Goal: Task Accomplishment & Management: Manage account settings

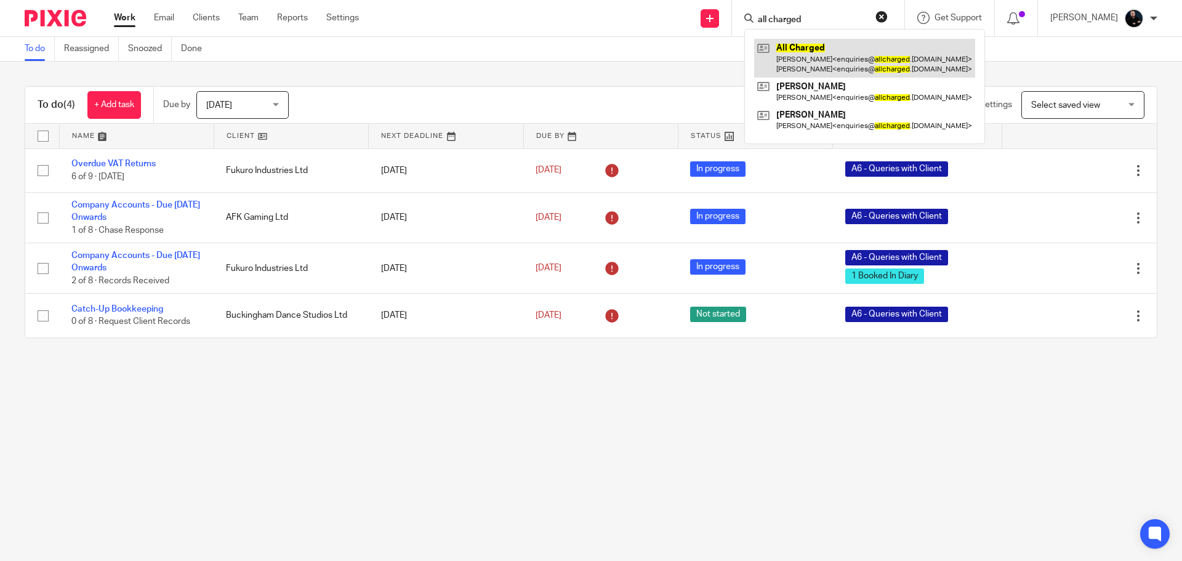
type input "all charged"
click at [821, 46] on link at bounding box center [864, 58] width 221 height 38
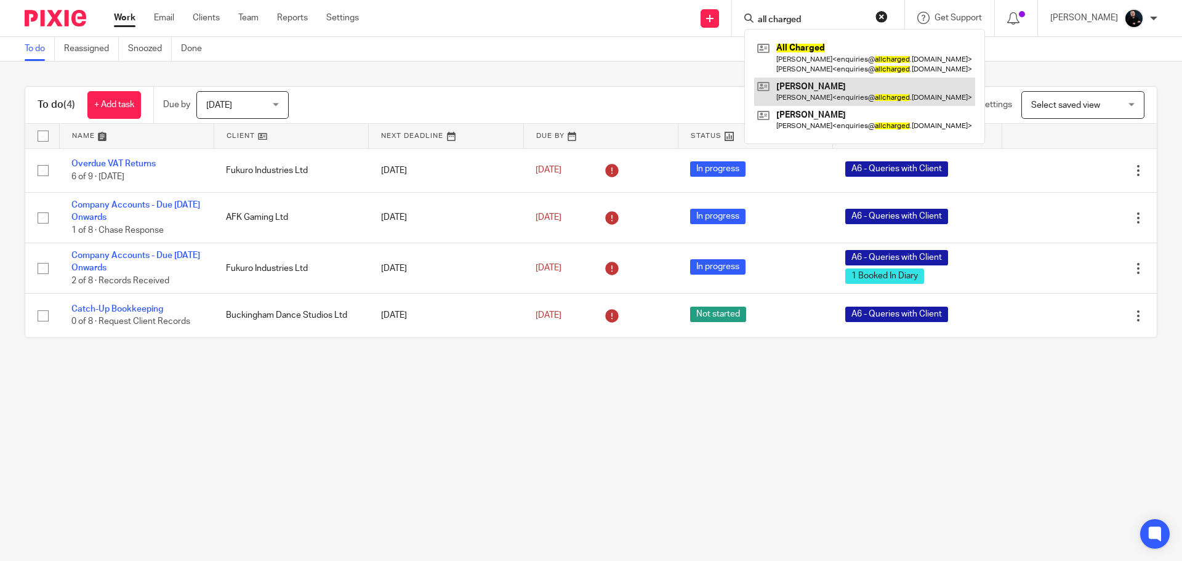
click at [825, 89] on link at bounding box center [864, 92] width 221 height 28
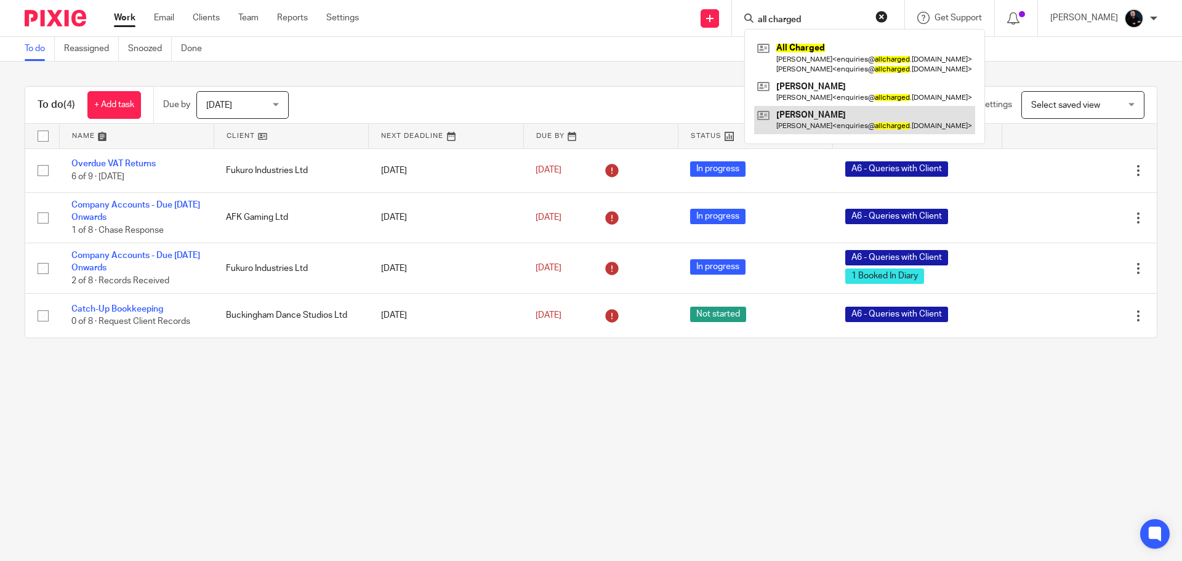
click at [831, 123] on link at bounding box center [864, 120] width 221 height 28
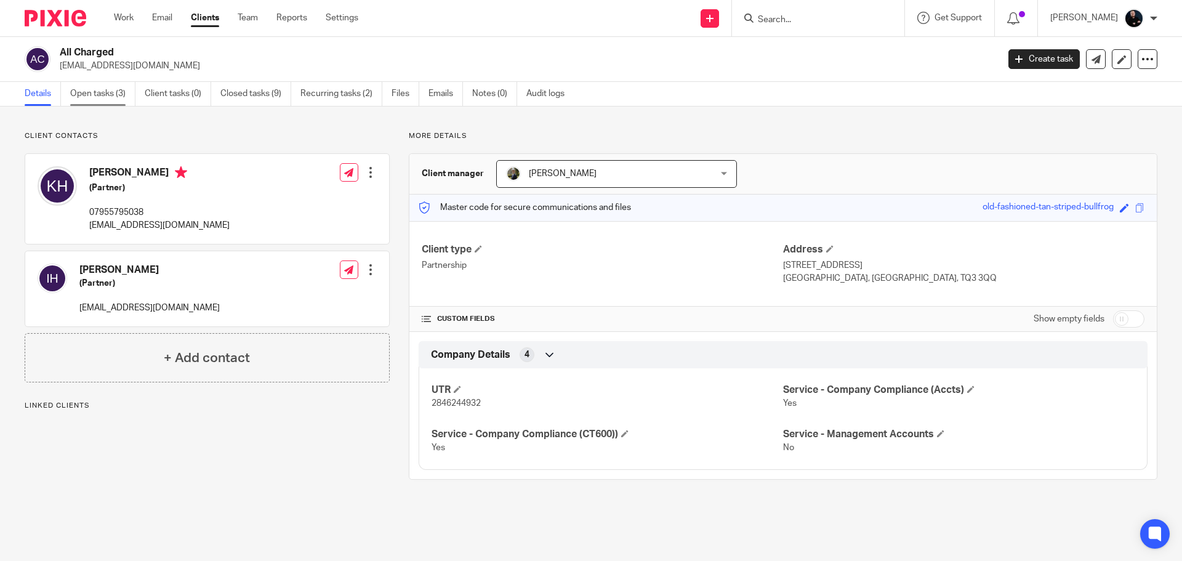
click at [86, 96] on link "Open tasks (3)" at bounding box center [102, 94] width 65 height 24
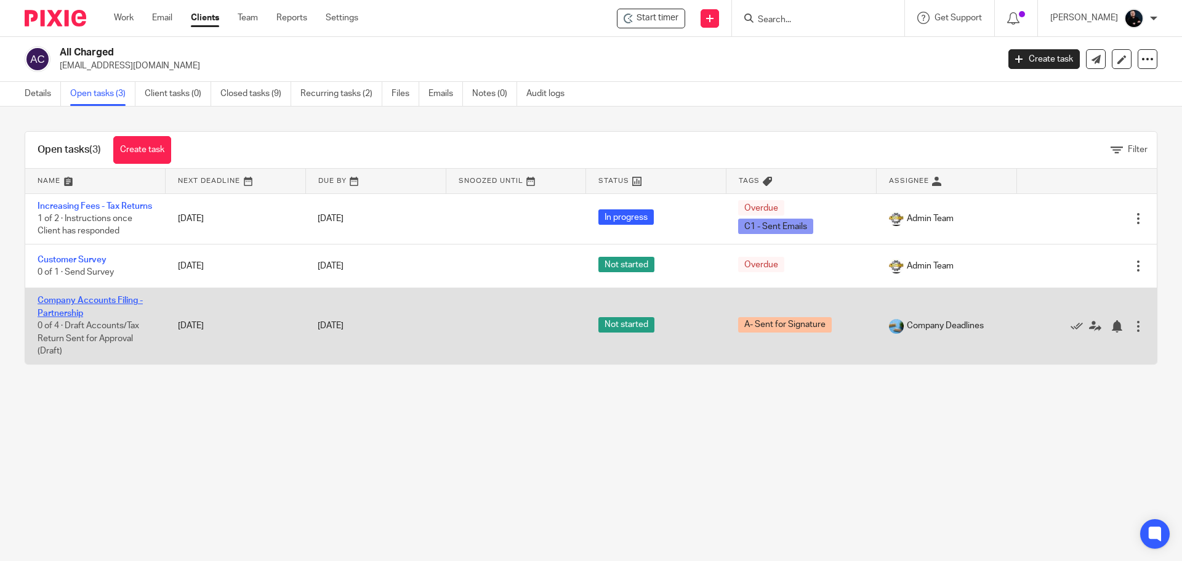
click at [60, 317] on link "Company Accounts Filing - Partnership" at bounding box center [90, 306] width 105 height 21
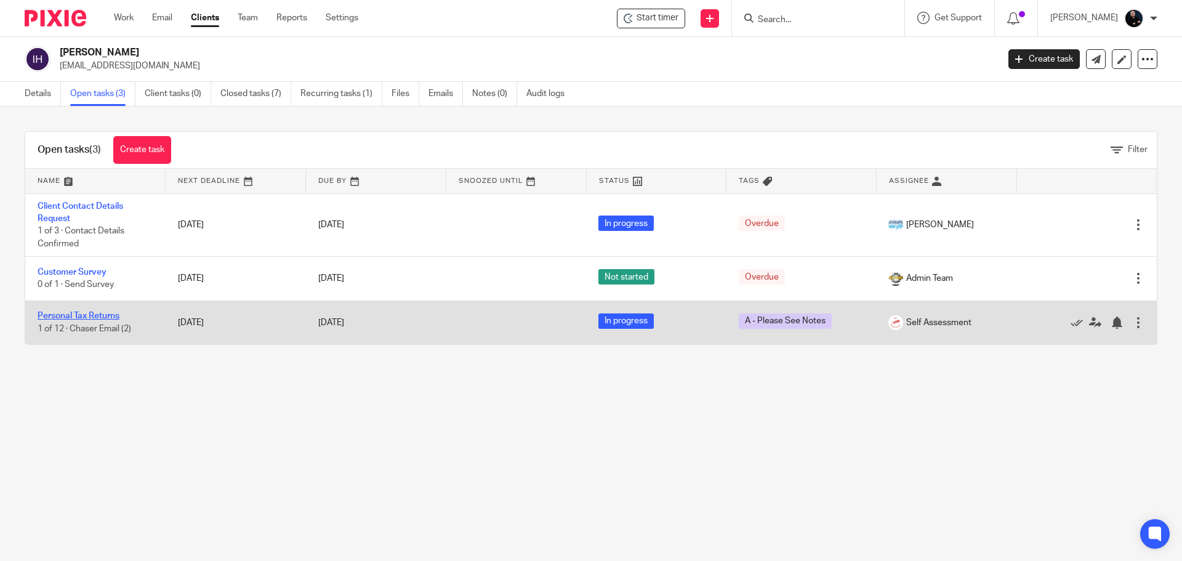
click at [92, 318] on link "Personal Tax Returns" at bounding box center [79, 316] width 82 height 9
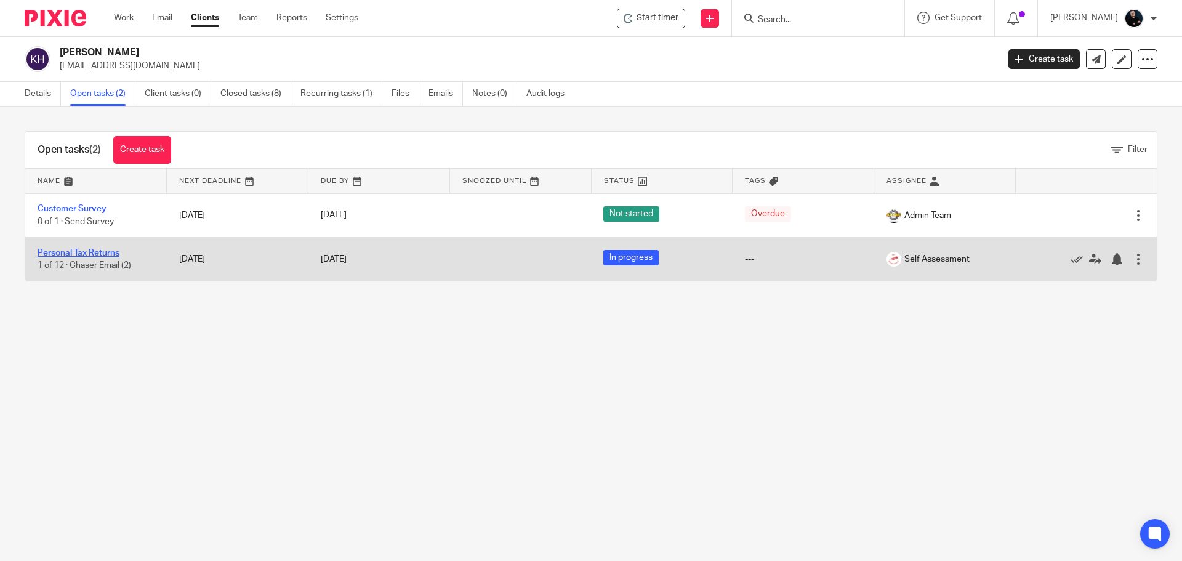
click at [49, 251] on link "Personal Tax Returns" at bounding box center [79, 253] width 82 height 9
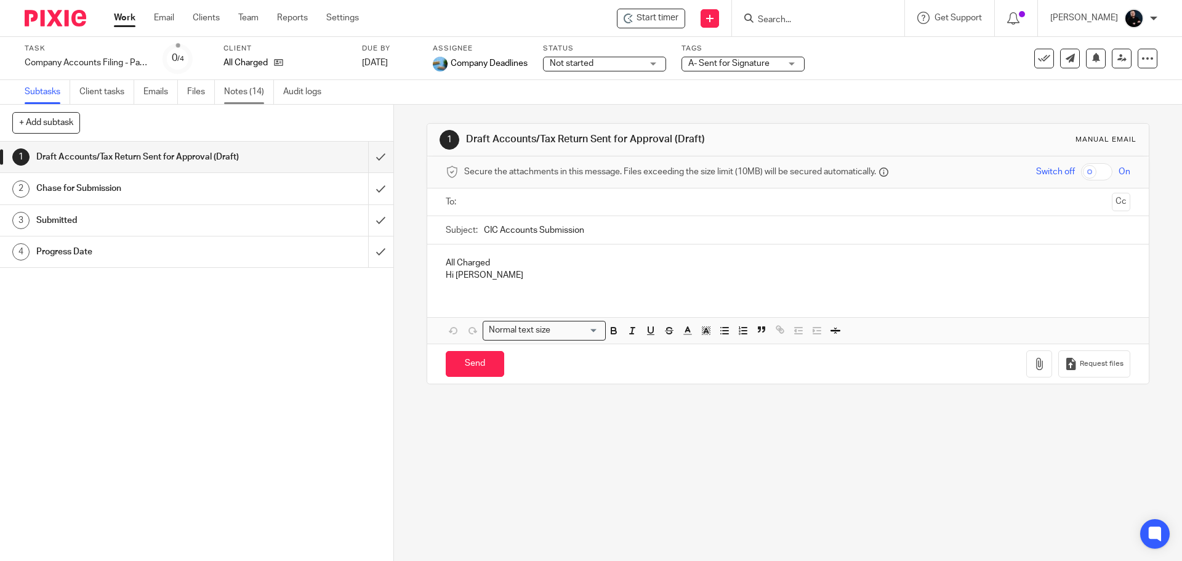
click at [238, 95] on link "Notes (14)" at bounding box center [249, 92] width 50 height 24
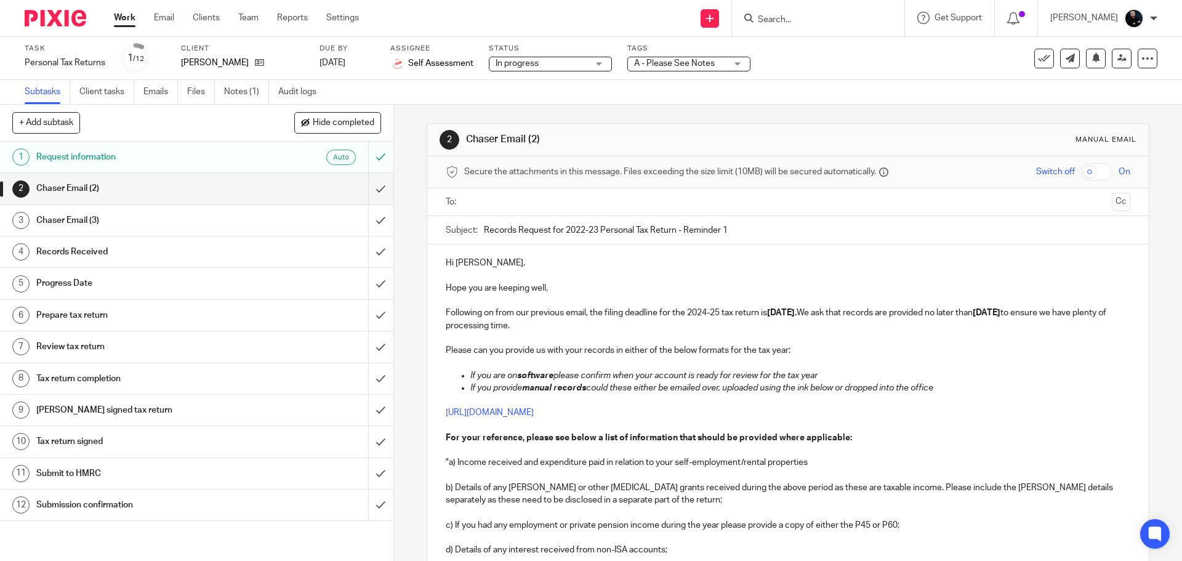
click at [239, 90] on link "Notes (1)" at bounding box center [246, 92] width 45 height 24
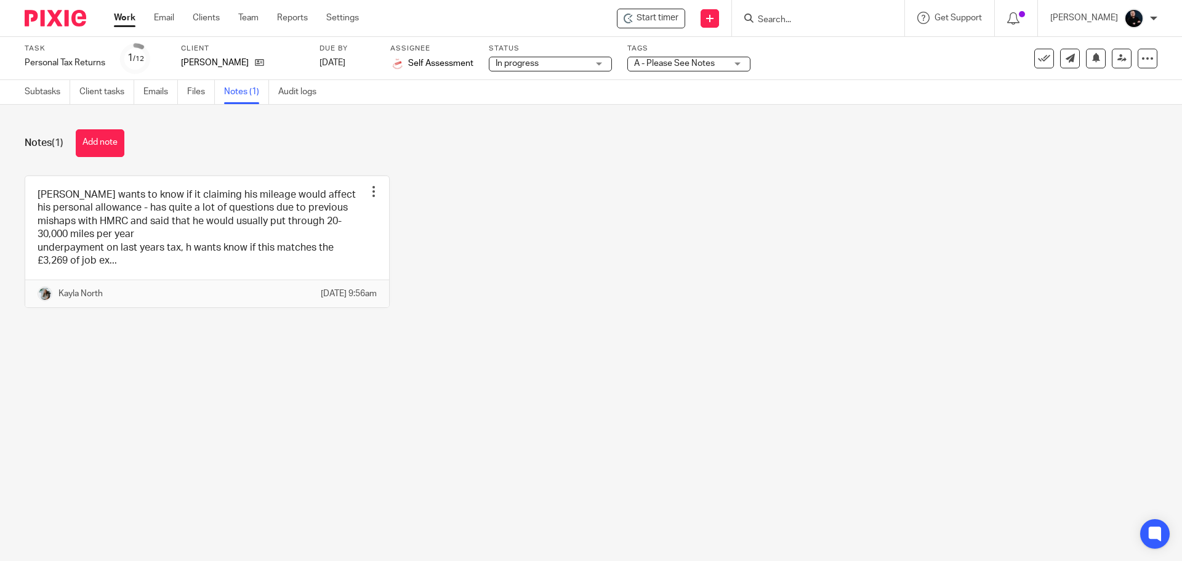
click at [101, 144] on button "Add note" at bounding box center [100, 143] width 49 height 28
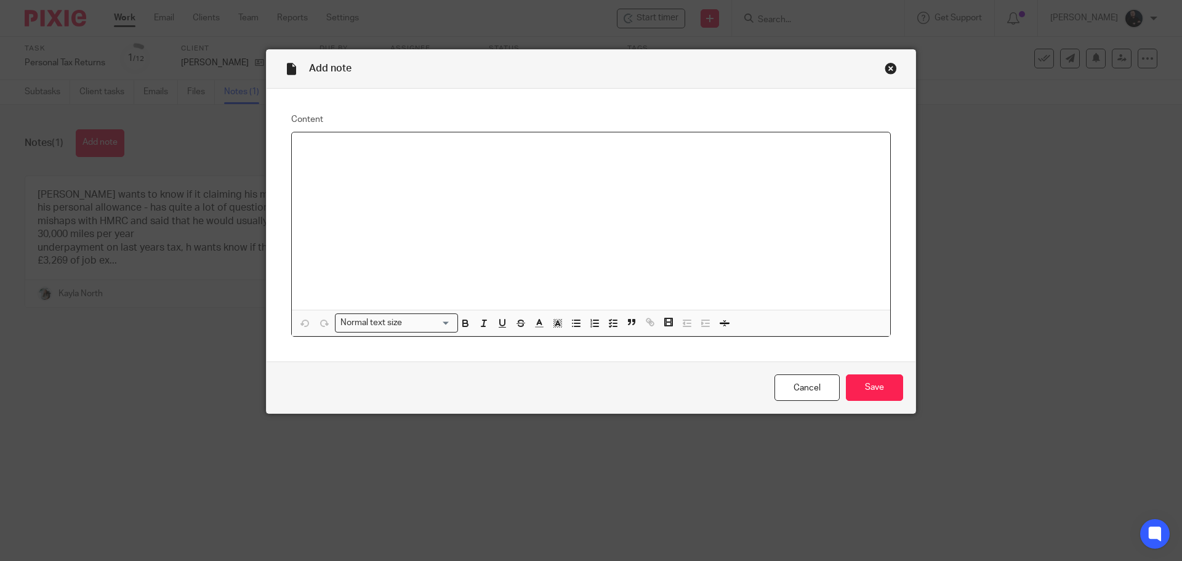
click at [560, 191] on div at bounding box center [591, 220] width 599 height 177
click at [879, 68] on div "Add note" at bounding box center [591, 69] width 649 height 39
click at [891, 68] on div "Close this dialog window" at bounding box center [891, 68] width 12 height 12
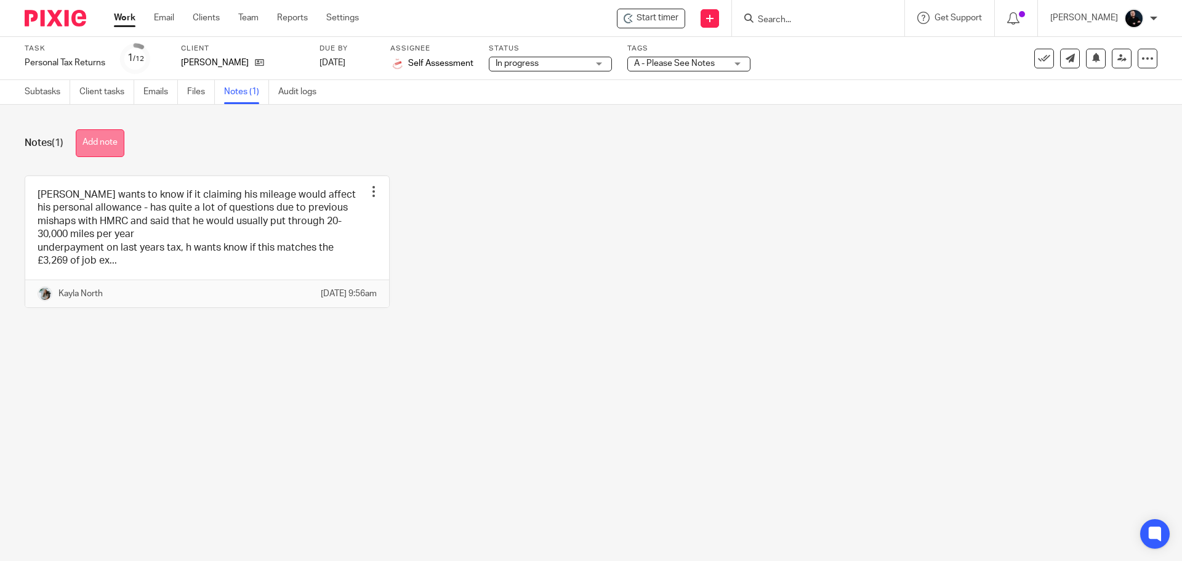
click at [90, 144] on button "Add note" at bounding box center [100, 143] width 49 height 28
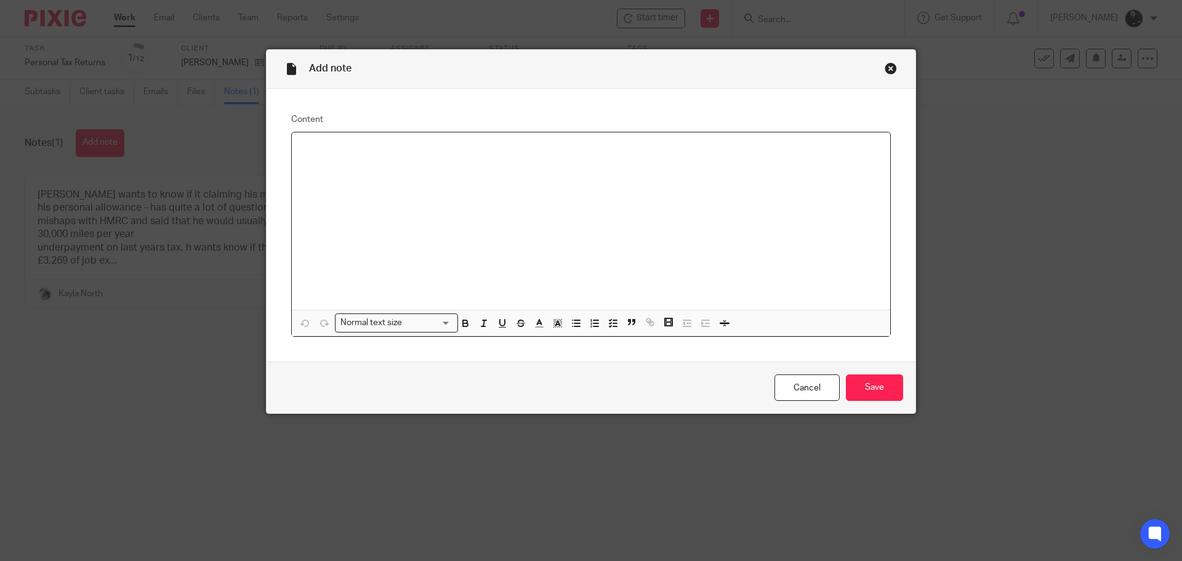
click at [467, 162] on div at bounding box center [591, 220] width 599 height 177
click at [296, 148] on div "All charged information entered" at bounding box center [591, 220] width 599 height 177
click at [510, 148] on p "Employment and All charged information entered" at bounding box center [591, 148] width 579 height 12
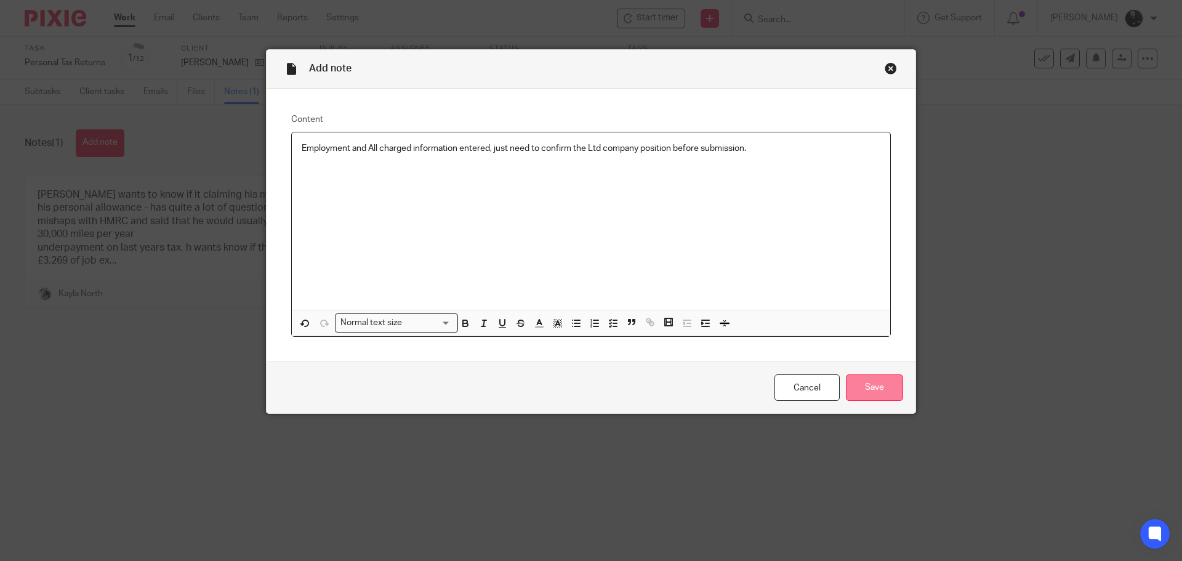
click at [868, 384] on input "Save" at bounding box center [874, 387] width 57 height 26
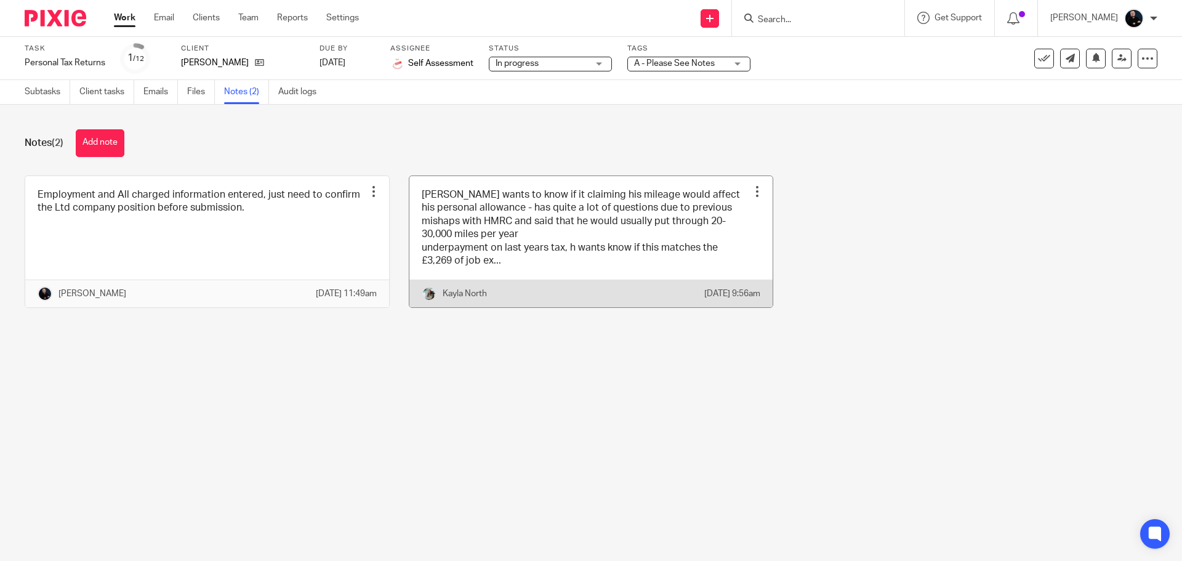
click at [479, 261] on link at bounding box center [591, 242] width 364 height 132
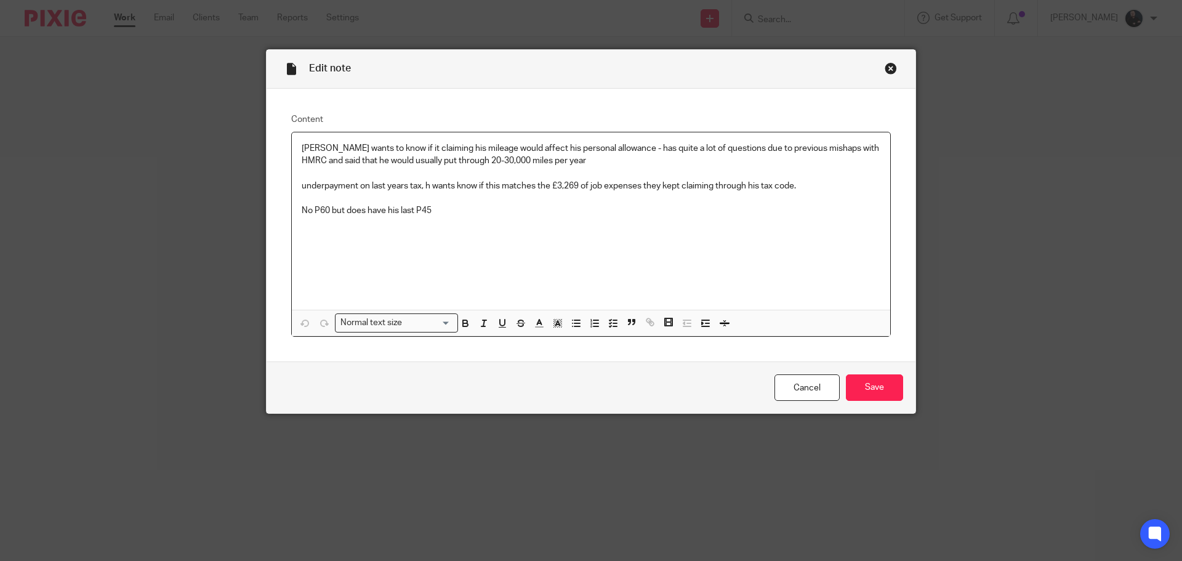
click at [552, 161] on p "[PERSON_NAME] wants to know if it claiming his mileage would affect his persona…" at bounding box center [591, 154] width 579 height 25
click at [522, 198] on p at bounding box center [591, 198] width 579 height 12
click at [540, 170] on p at bounding box center [591, 173] width 579 height 12
click at [512, 196] on p at bounding box center [591, 198] width 579 height 12
click at [503, 174] on p at bounding box center [591, 173] width 579 height 12
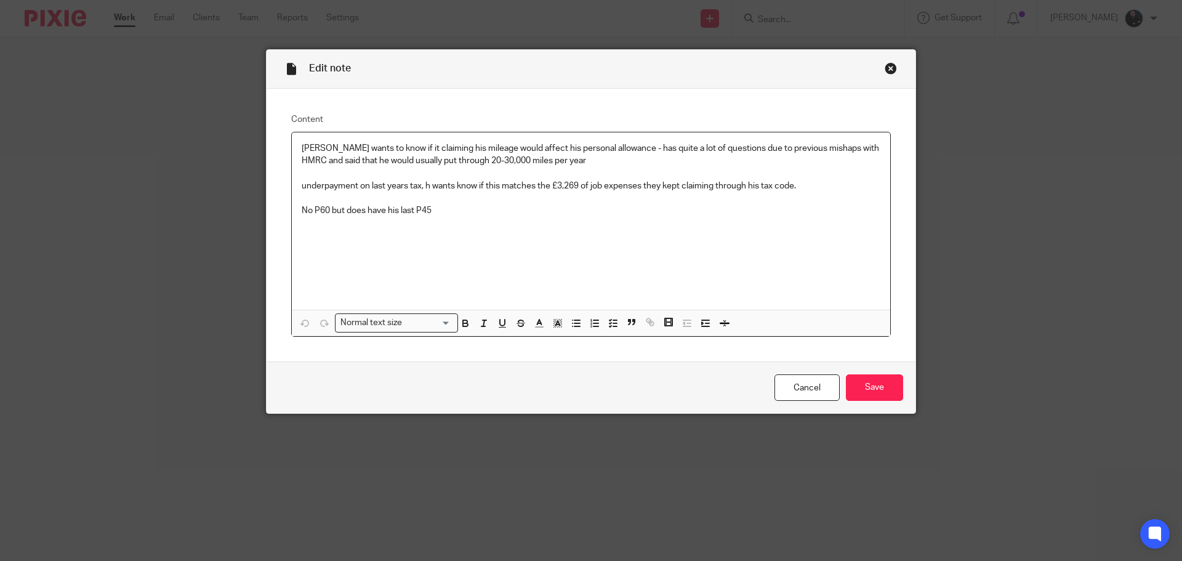
click at [477, 195] on p at bounding box center [591, 198] width 579 height 12
click at [469, 171] on p at bounding box center [591, 173] width 579 height 12
click at [469, 195] on p at bounding box center [591, 198] width 579 height 12
click at [502, 174] on p at bounding box center [591, 173] width 579 height 12
click at [886, 70] on div "Close this dialog window" at bounding box center [891, 68] width 12 height 12
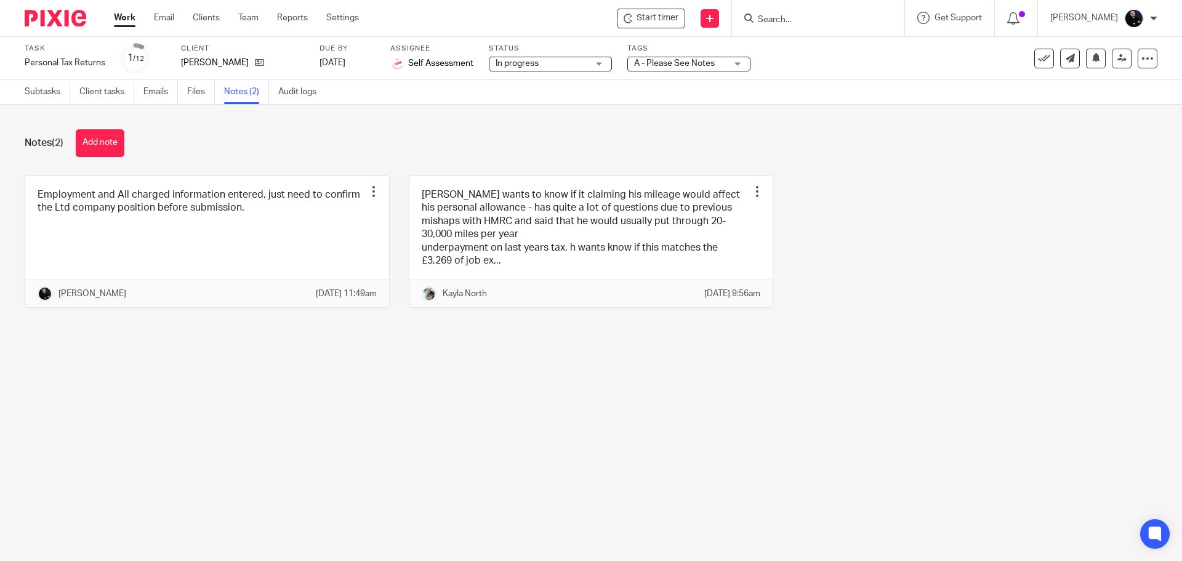
click at [305, 387] on main "Task Personal Tax Returns Save Personal Tax Returns 1 /12 Client Ian Harris Due…" at bounding box center [591, 280] width 1182 height 561
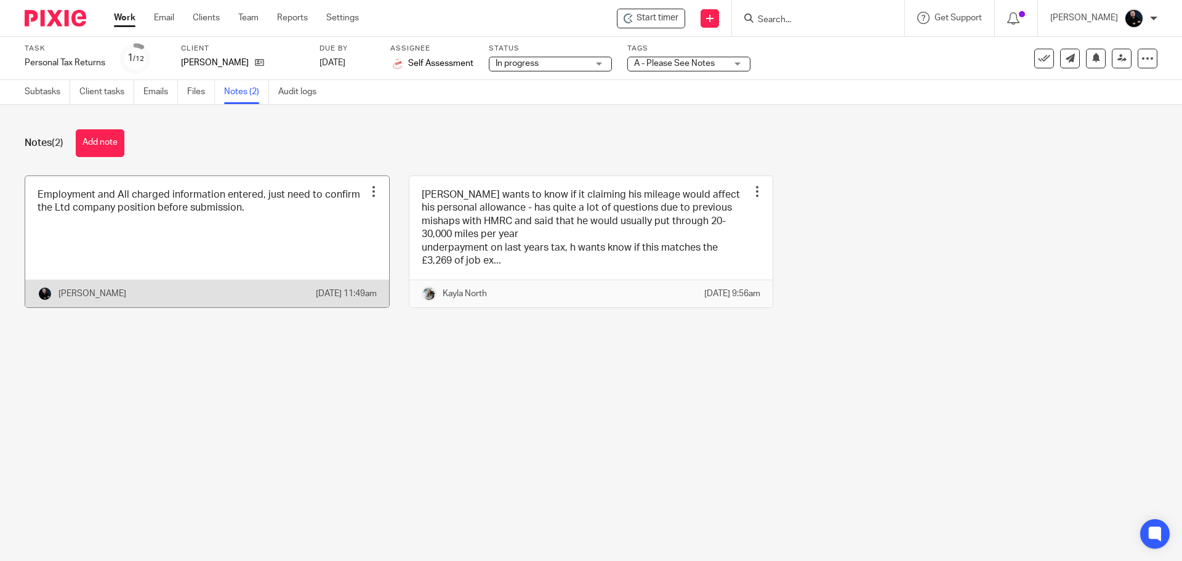
click at [222, 193] on link at bounding box center [207, 242] width 364 height 132
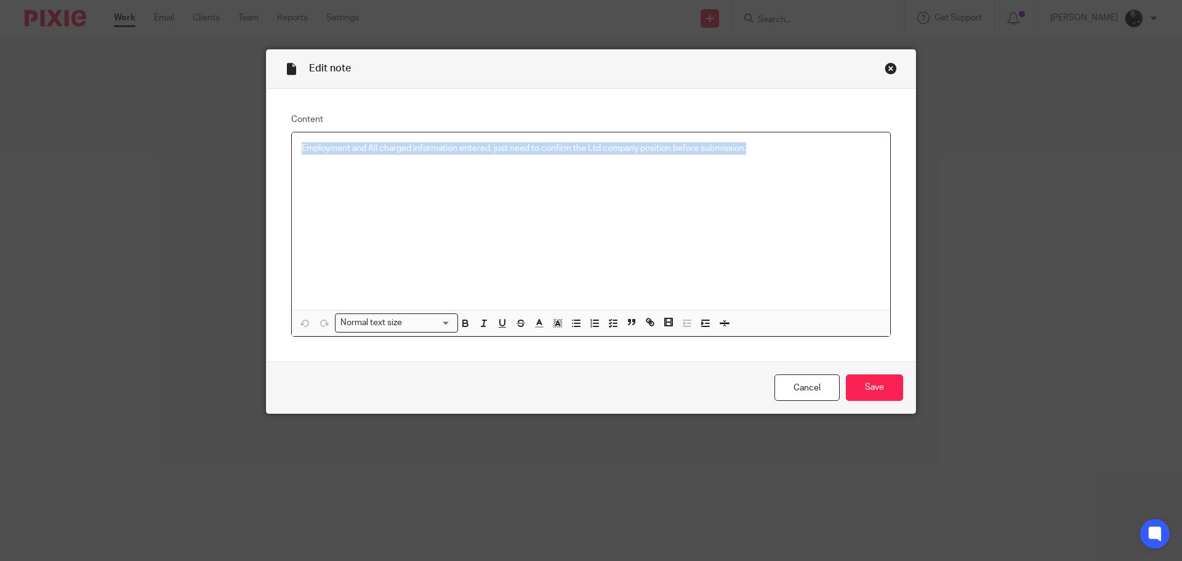
drag, startPoint x: 610, startPoint y: 158, endPoint x: 102, endPoint y: 209, distance: 510.6
click at [102, 209] on div "Edit note Content Employment and All charged information entered, just need to …" at bounding box center [591, 280] width 1182 height 561
copy p "Employment and All charged information entered, just need to confirm the Ltd co…"
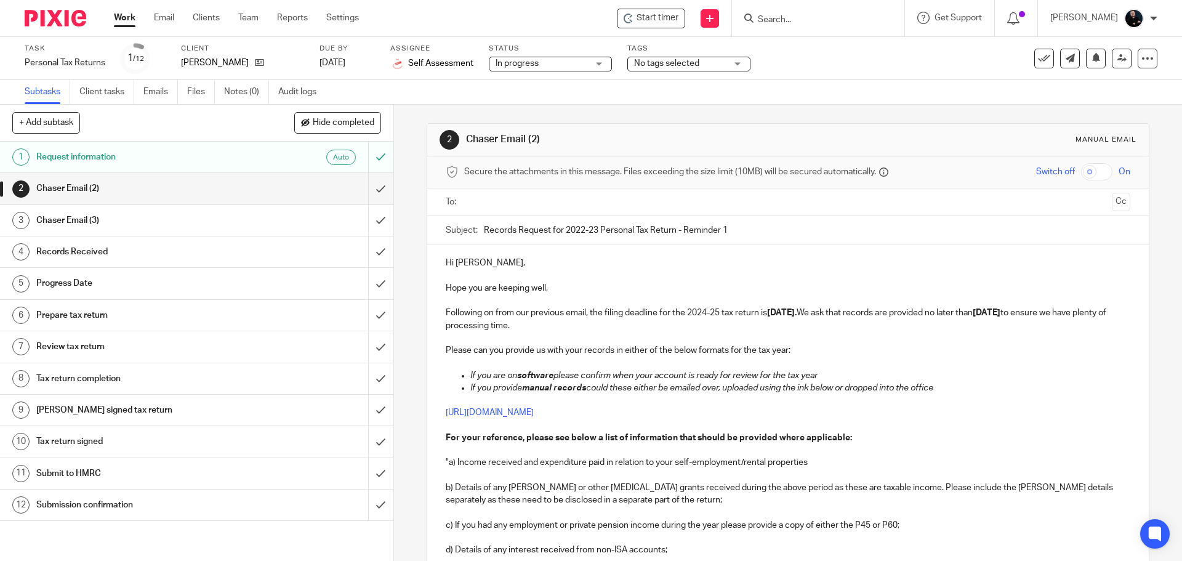
click at [666, 61] on span "No tags selected" at bounding box center [666, 63] width 65 height 9
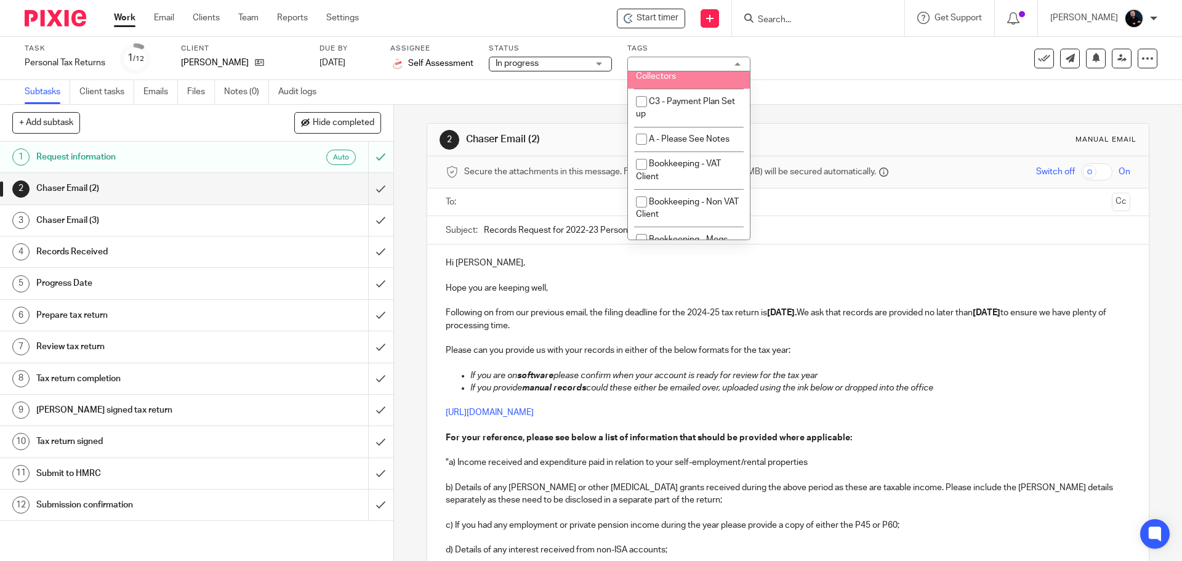
scroll to position [123, 0]
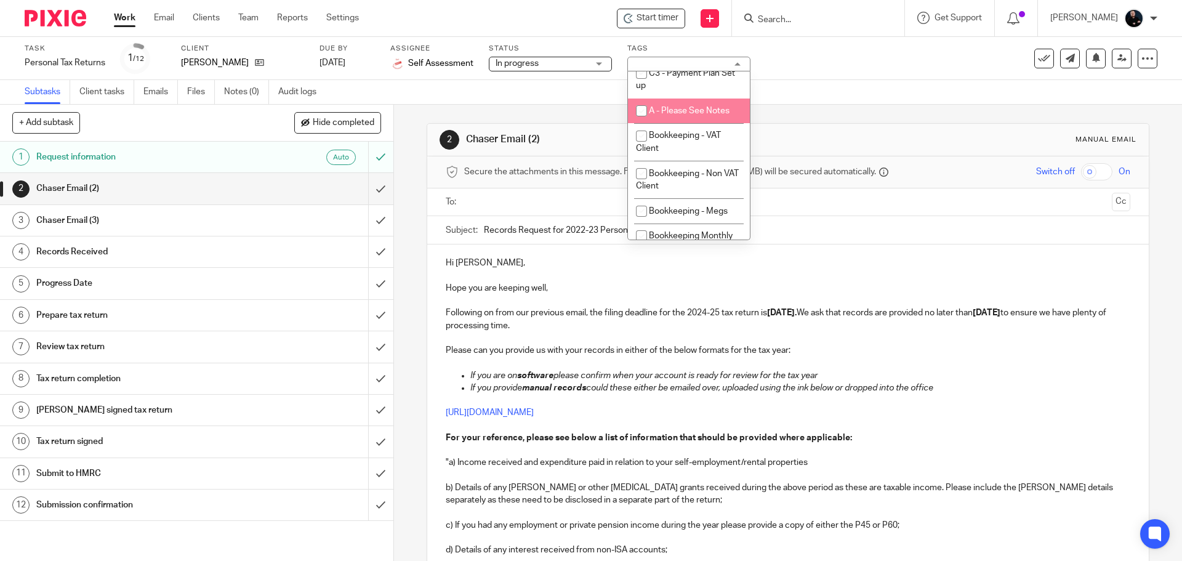
click at [682, 109] on span "A - Please See Notes" at bounding box center [689, 111] width 81 height 9
checkbox input "true"
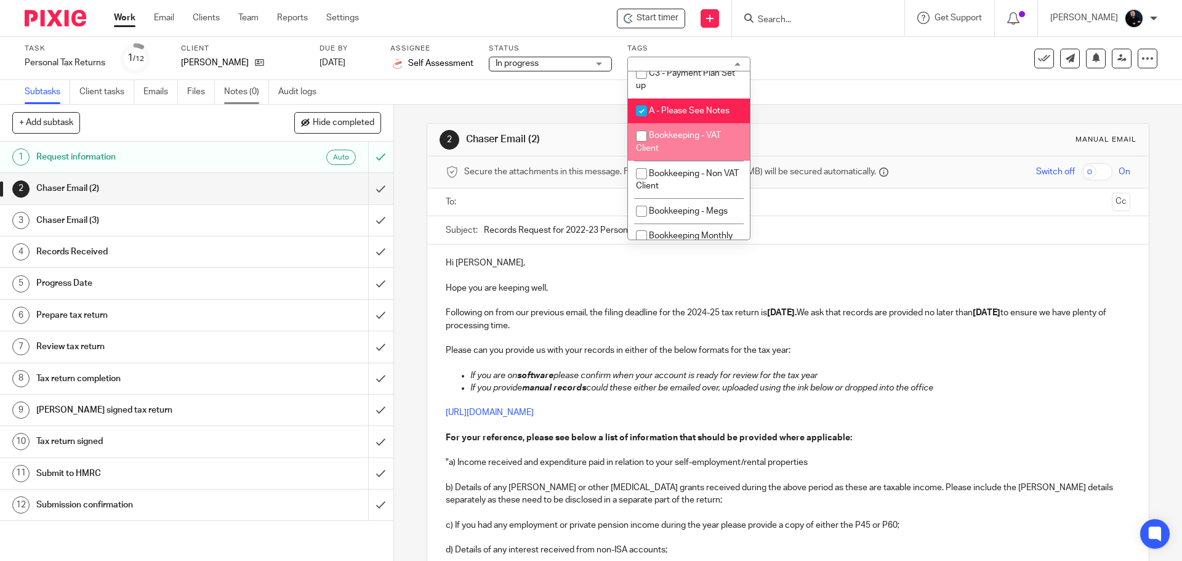
click at [237, 96] on link "Notes (0)" at bounding box center [246, 92] width 45 height 24
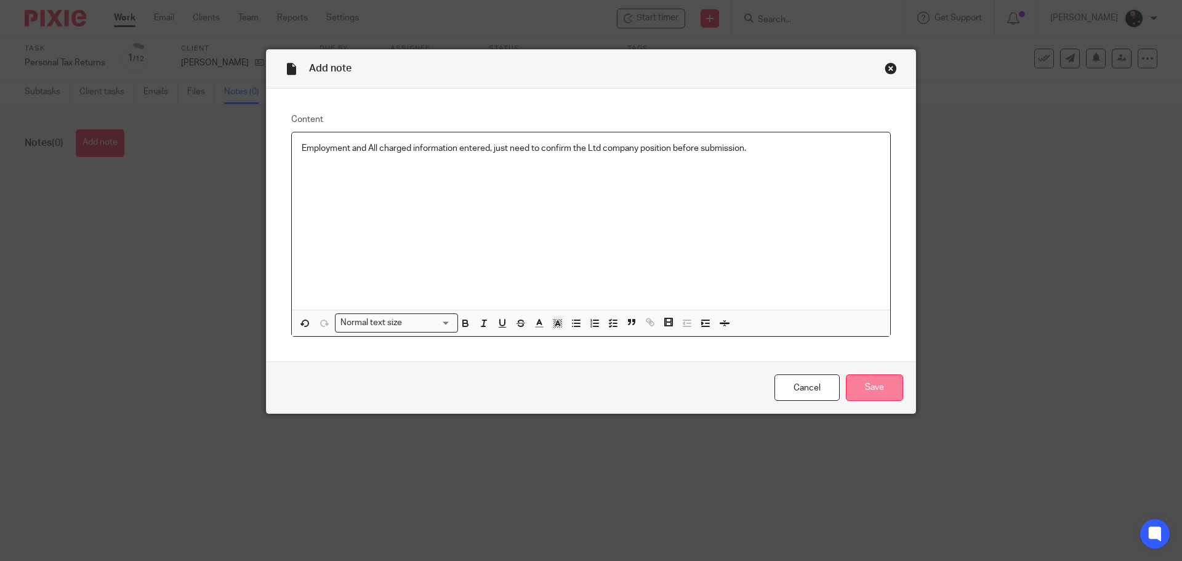
click at [850, 390] on input "Save" at bounding box center [874, 387] width 57 height 26
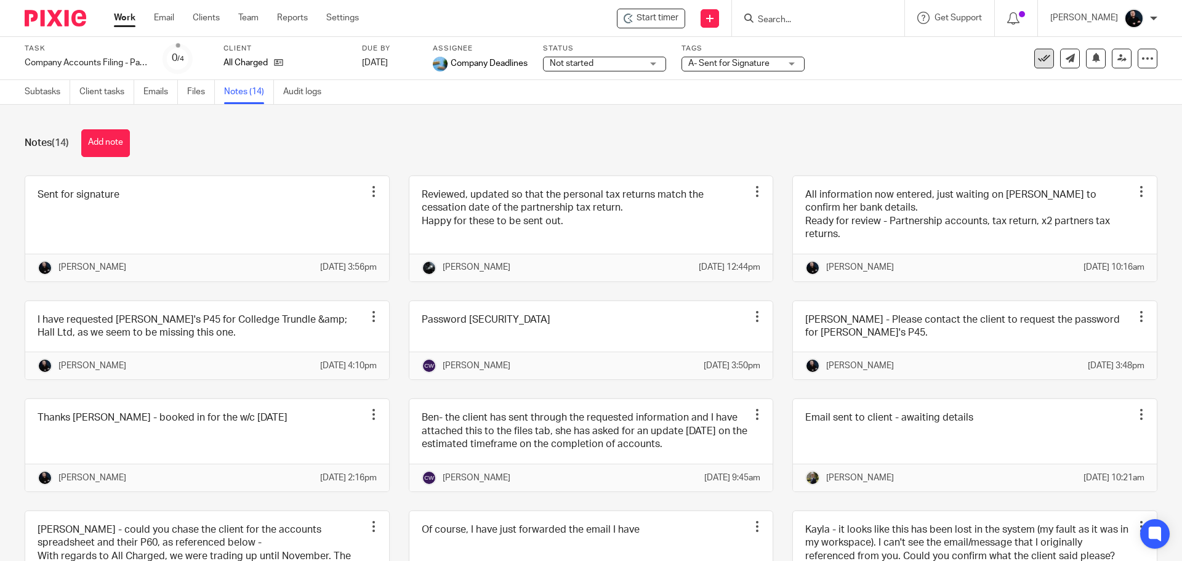
click at [1034, 65] on button at bounding box center [1044, 59] width 20 height 20
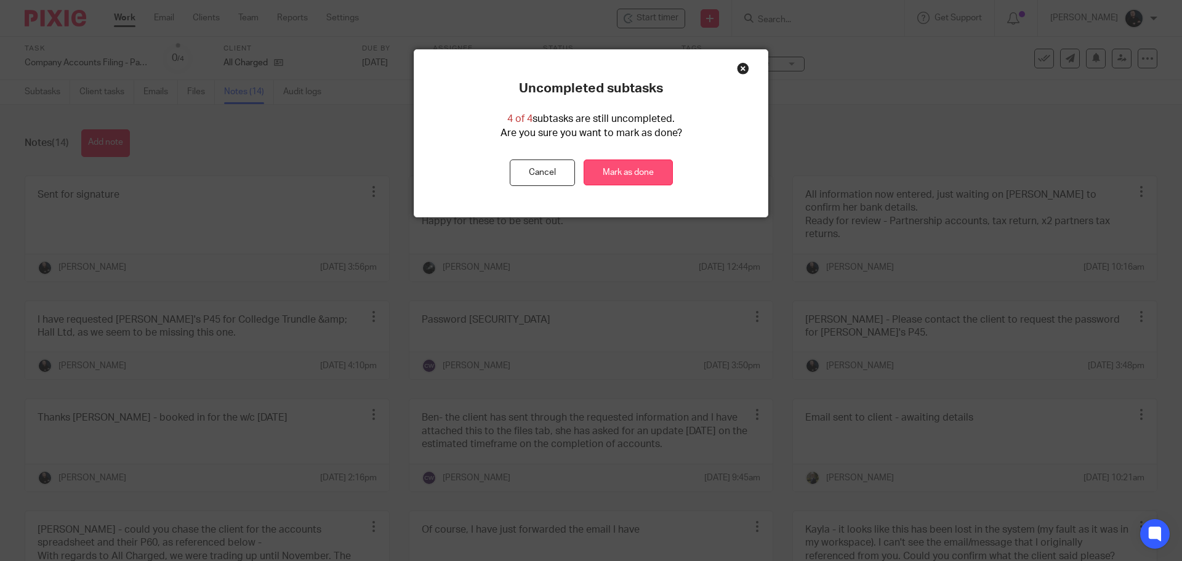
click at [619, 166] on link "Mark as done" at bounding box center [628, 172] width 89 height 26
